Goal: Task Accomplishment & Management: Manage account settings

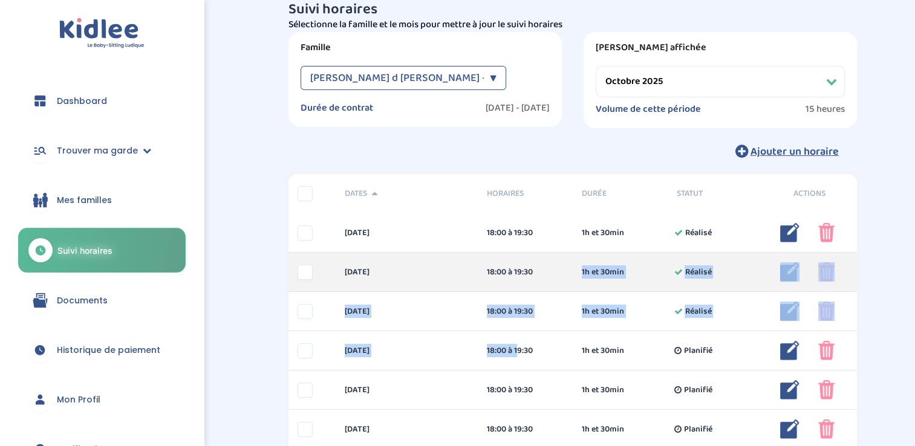
drag, startPoint x: 0, startPoint y: 0, endPoint x: 570, endPoint y: 259, distance: 625.9
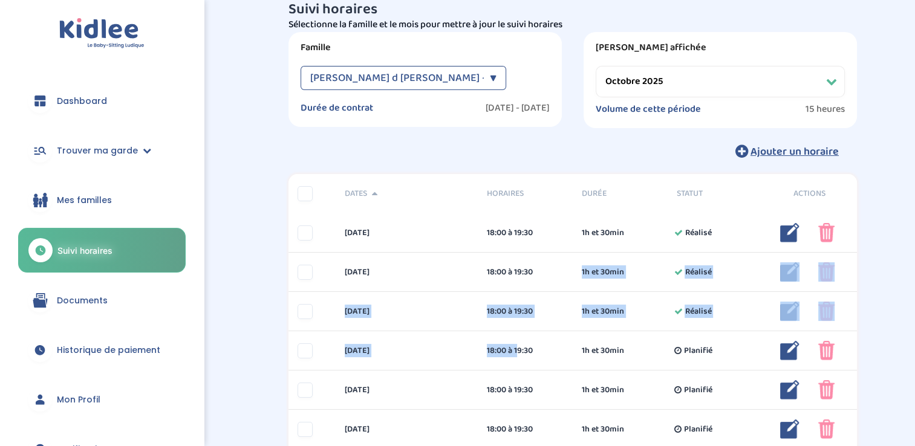
click at [475, 166] on div "Suivi horaires Filtres Sélectionne la famille et le mois pour mettre à jour le …" at bounding box center [572, 398] width 587 height 792
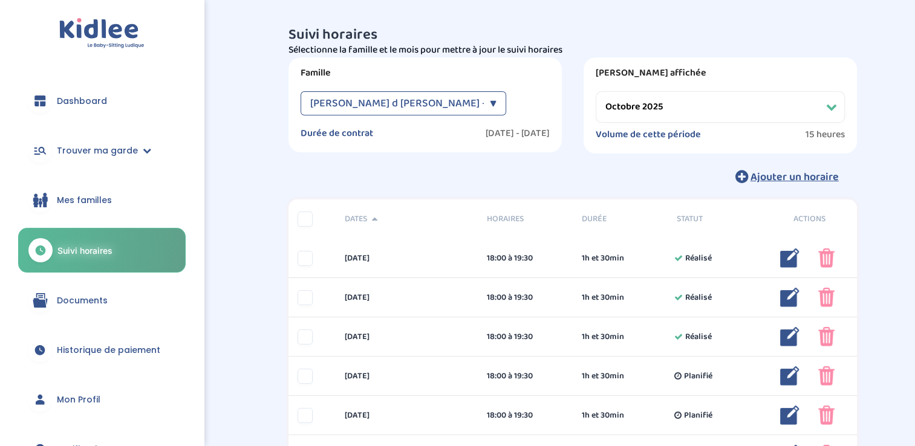
click at [776, 108] on select "Filtrer par mois septembre 2025 octobre 2025 novembre 2025 décembre 2025 janvie…" at bounding box center [720, 106] width 249 height 31
click at [596, 91] on select "Filtrer par mois septembre 2025 octobre 2025 novembre 2025 décembre 2025 janvie…" at bounding box center [720, 106] width 249 height 31
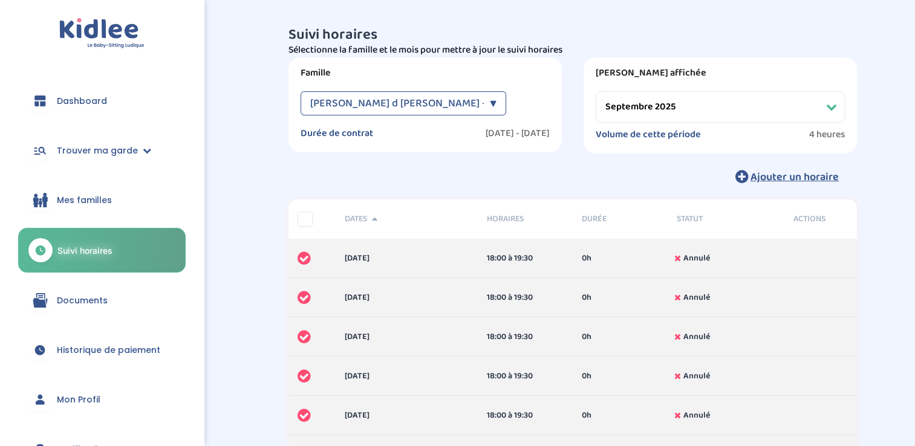
click at [646, 100] on select "Filtrer par mois septembre 2025 octobre 2025 novembre 2025 décembre 2025 janvie…" at bounding box center [720, 106] width 249 height 31
select select "octobre 2025"
click at [596, 91] on select "Filtrer par mois septembre 2025 octobre 2025 novembre 2025 décembre 2025 janvie…" at bounding box center [720, 106] width 249 height 31
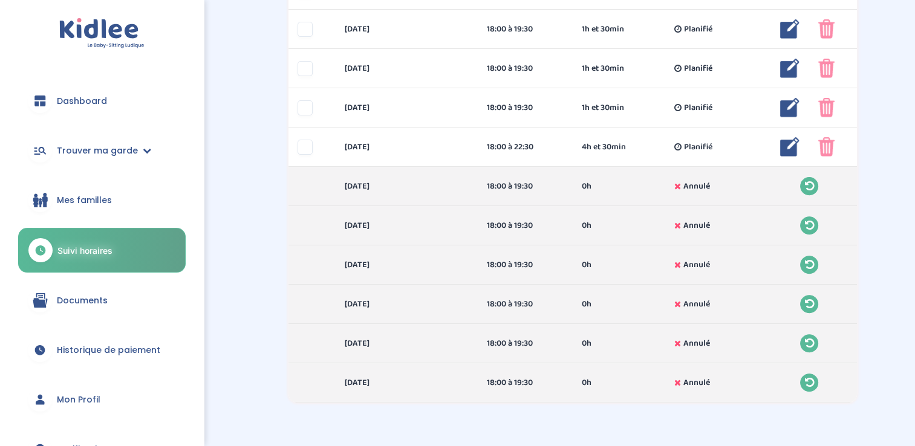
scroll to position [387, 0]
click at [115, 154] on span "Trouver ma garde" at bounding box center [97, 151] width 81 height 13
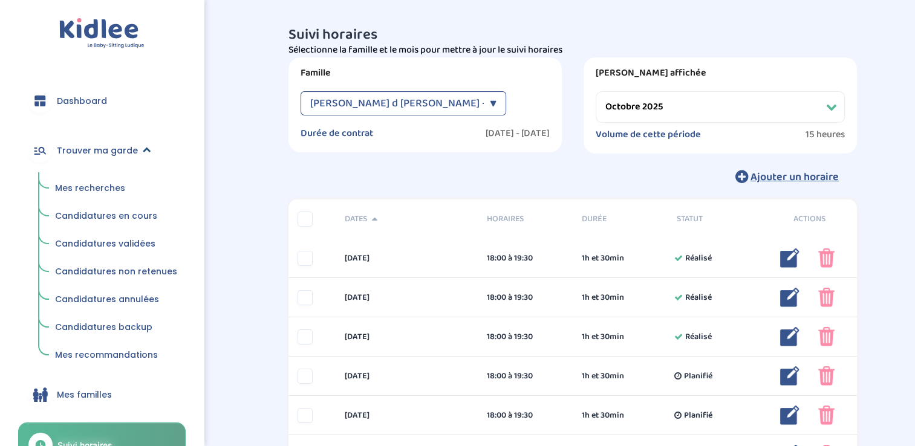
click at [119, 156] on span "Trouver ma garde" at bounding box center [97, 151] width 81 height 13
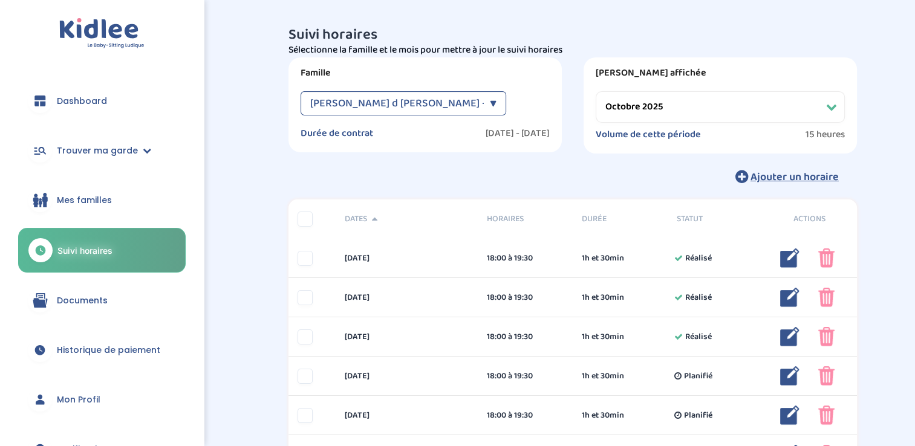
click at [92, 340] on link "Historique de paiement" at bounding box center [101, 350] width 167 height 44
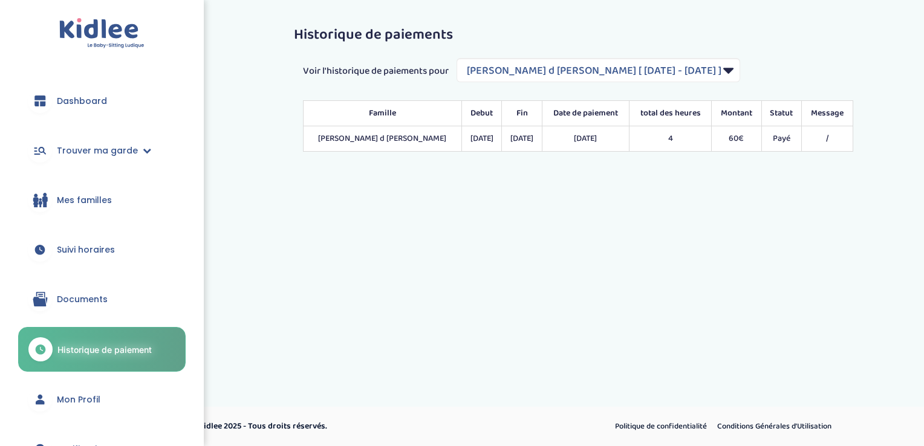
select select "2195"
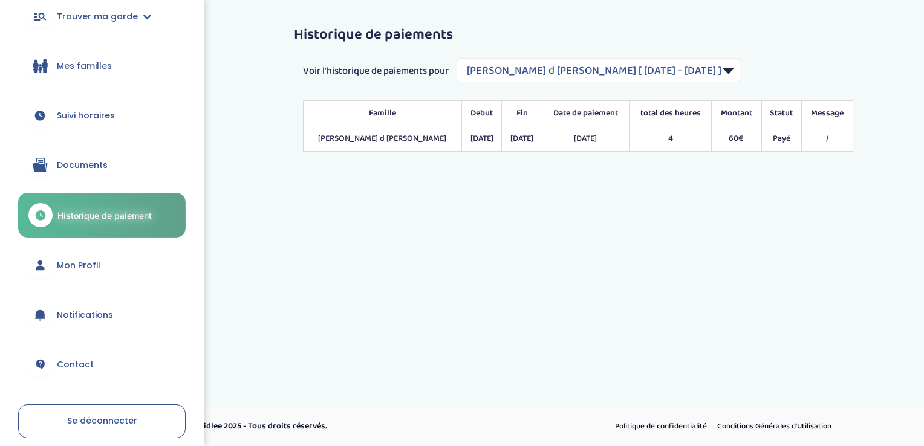
scroll to position [138, 0]
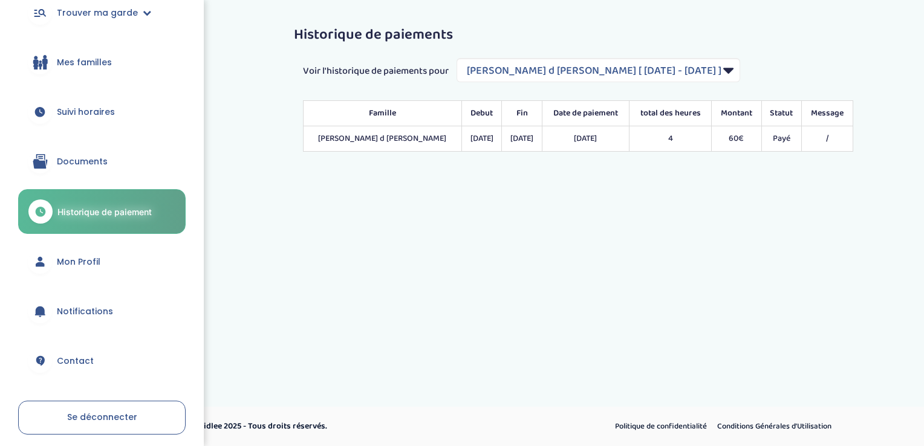
click at [85, 250] on link "Mon Profil" at bounding box center [101, 262] width 167 height 44
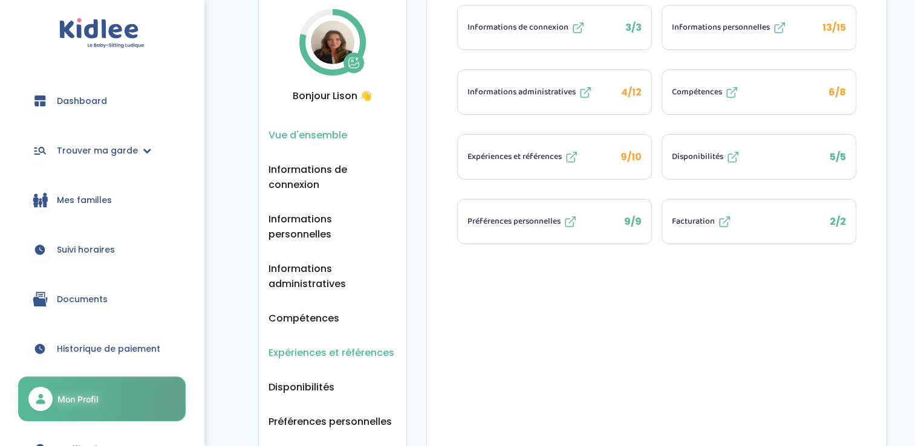
scroll to position [31, 0]
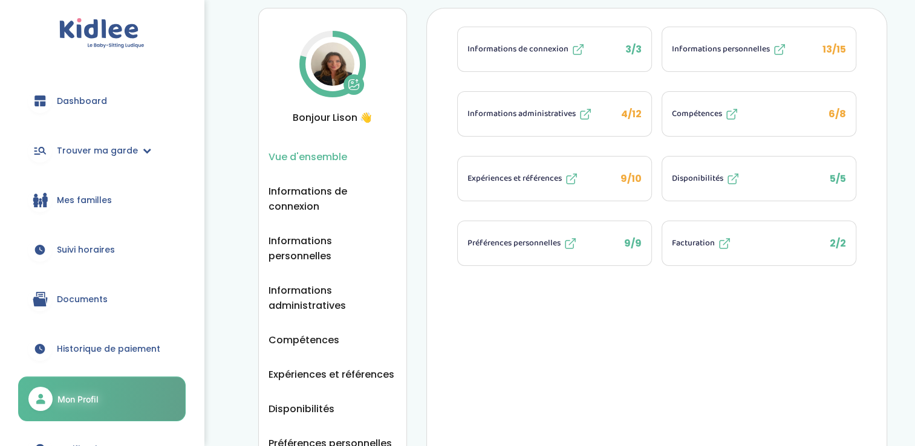
click at [71, 97] on span "Dashboard" at bounding box center [82, 101] width 50 height 13
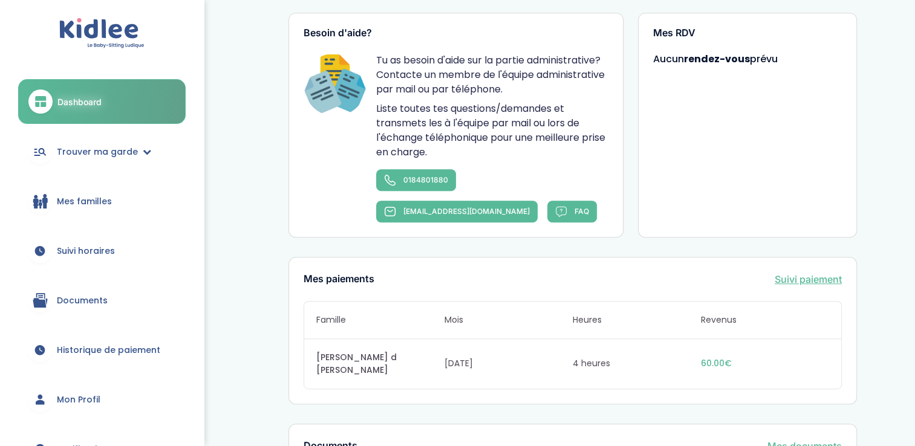
scroll to position [726, 0]
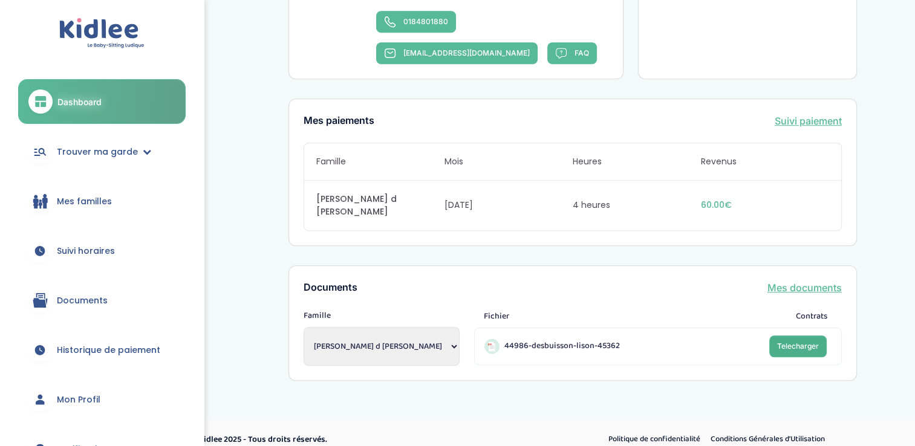
click at [791, 342] on span "Telecharger" at bounding box center [798, 346] width 42 height 9
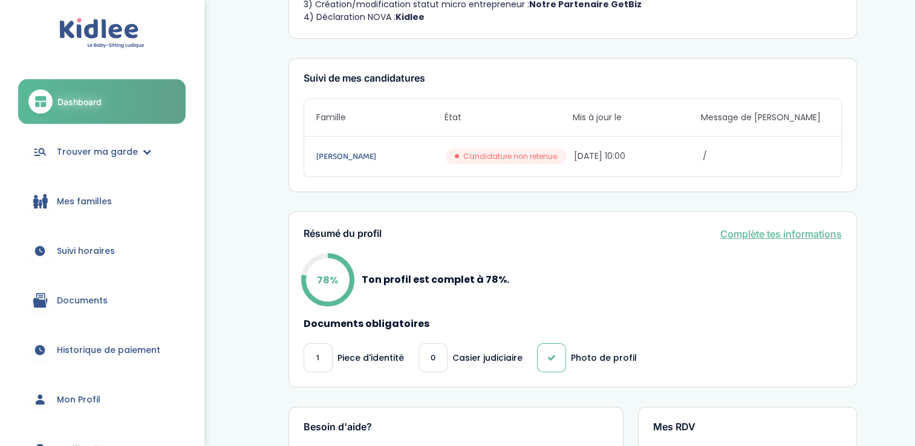
scroll to position [0, 0]
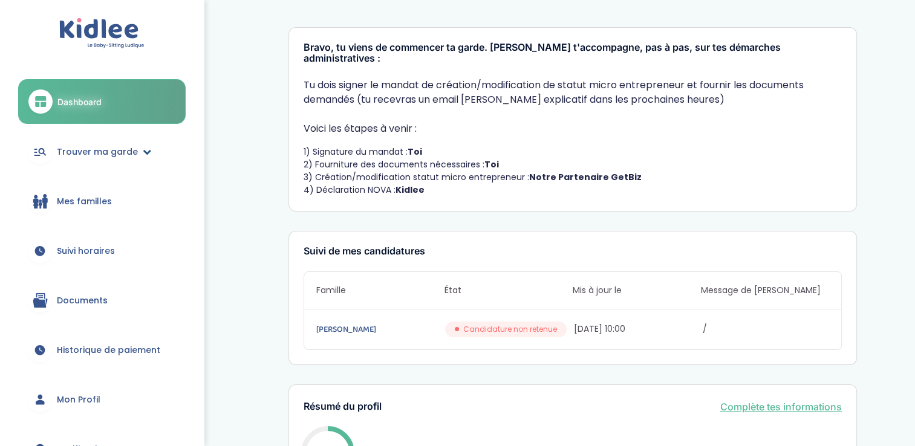
click at [126, 154] on span "Trouver ma garde" at bounding box center [97, 152] width 81 height 13
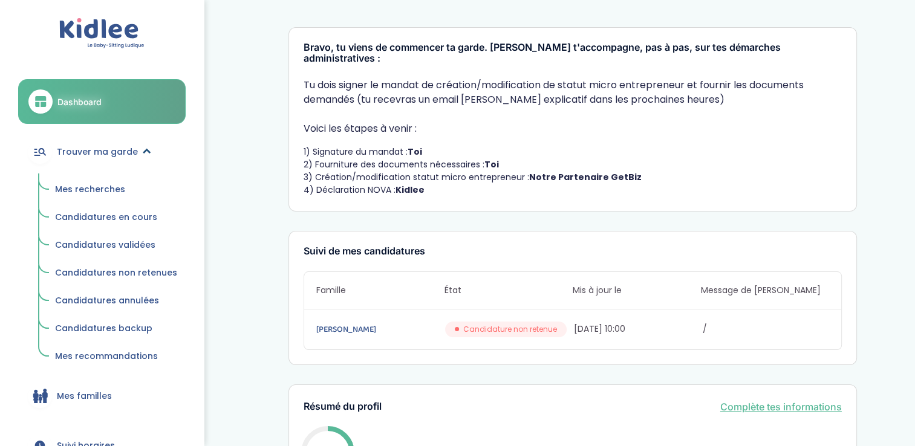
click at [126, 154] on span "Trouver ma garde" at bounding box center [97, 152] width 81 height 13
